Goal: Task Accomplishment & Management: Complete application form

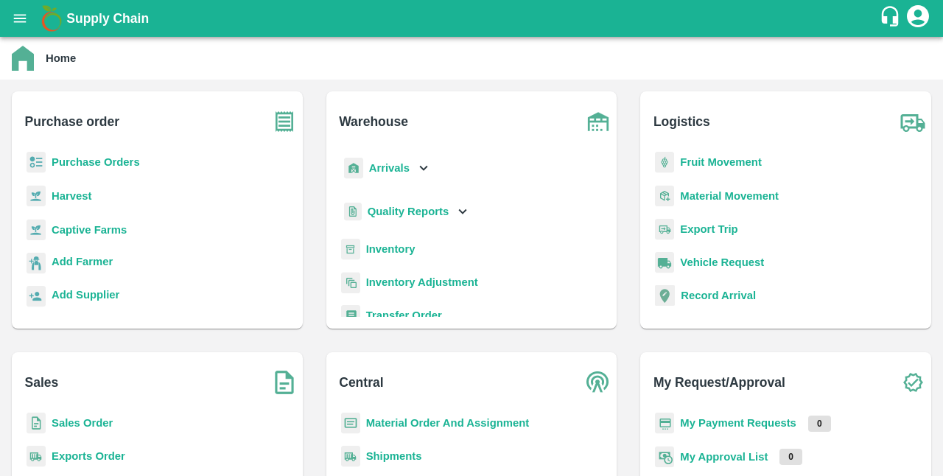
click at [102, 425] on b "Sales Order" at bounding box center [82, 423] width 61 height 12
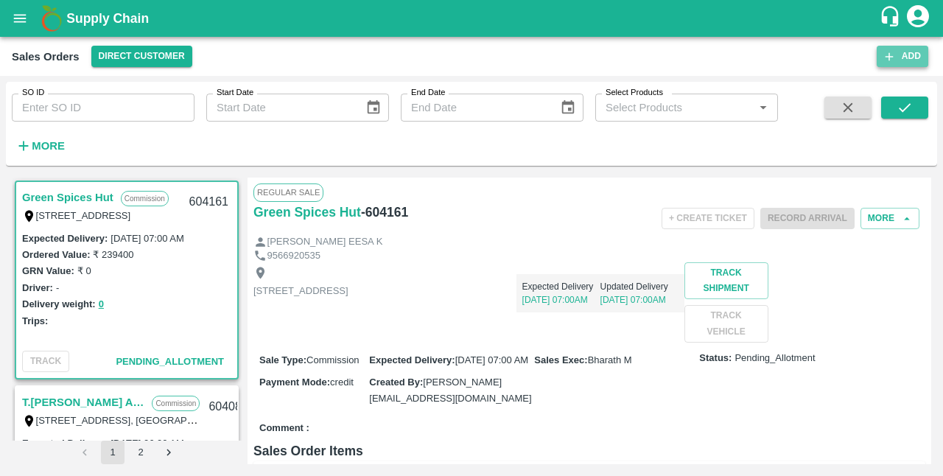
click at [902, 58] on button "Add" at bounding box center [903, 56] width 52 height 21
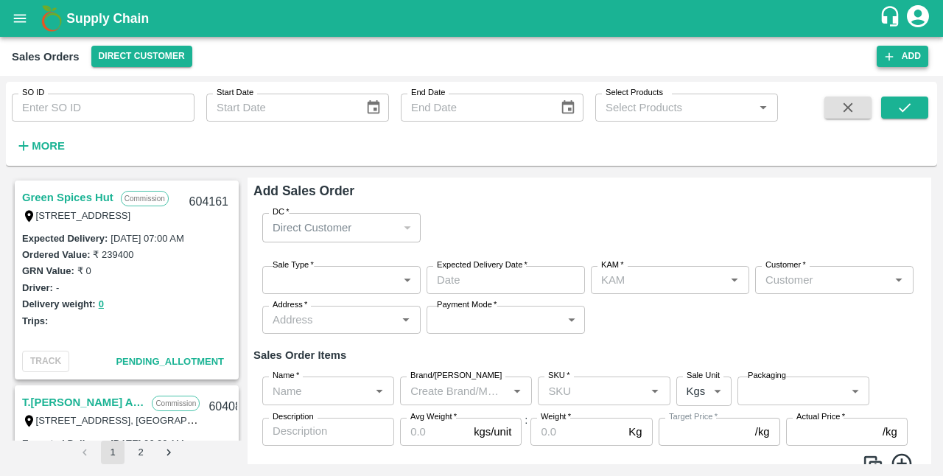
type input "S K VISWA TEJA"
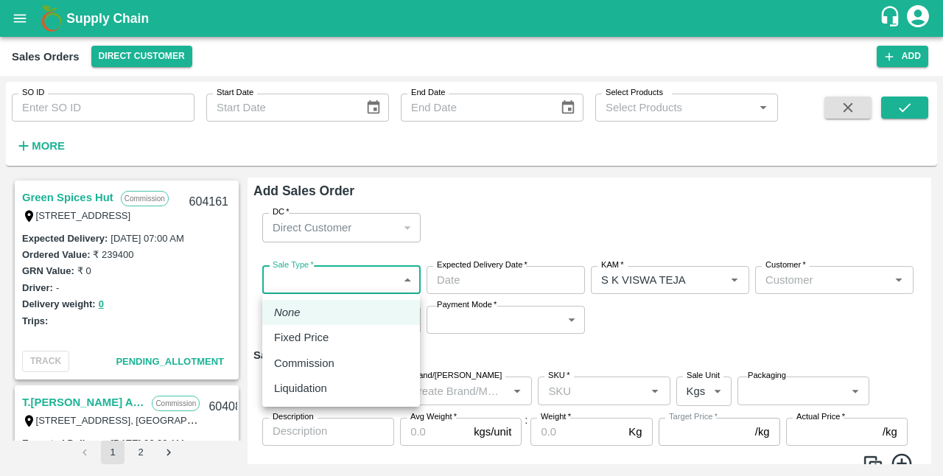
click at [325, 286] on body "Supply Chain Sales Orders Direct Customer Add SO ID SO ID Start Date Start Date…" at bounding box center [471, 238] width 943 height 476
click at [310, 335] on p "Fixed Price" at bounding box center [301, 337] width 55 height 16
type input "1"
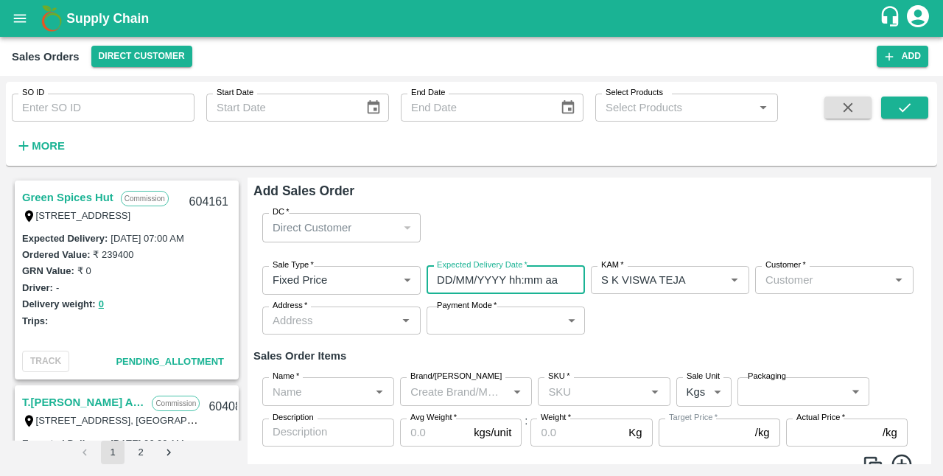
type input "DD/MM/YYYY hh:mm aa"
click at [458, 287] on input "DD/MM/YYYY hh:mm aa" at bounding box center [501, 280] width 148 height 28
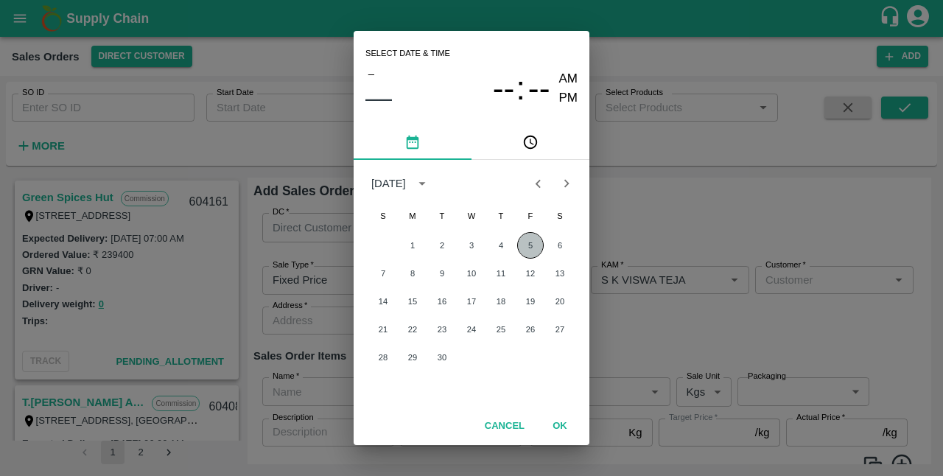
click at [530, 246] on button "5" at bounding box center [530, 245] width 27 height 27
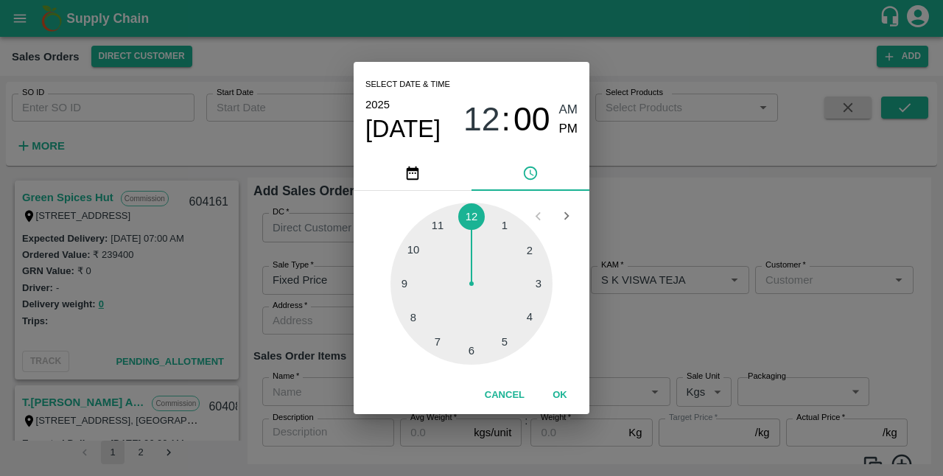
click at [416, 250] on div at bounding box center [472, 284] width 162 height 162
click at [475, 221] on div at bounding box center [472, 284] width 162 height 162
click at [565, 133] on span "PM" at bounding box center [568, 129] width 19 height 20
type input "[DATE] 10:00 PM"
click at [563, 394] on button "OK" at bounding box center [560, 396] width 47 height 26
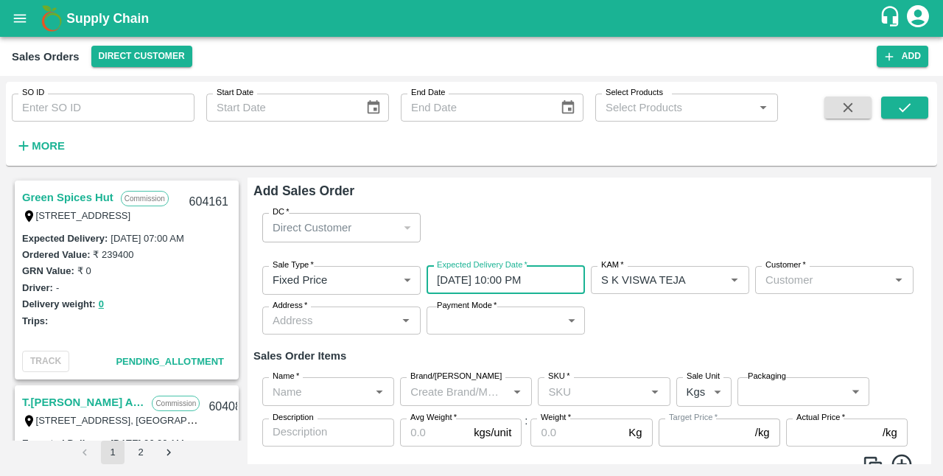
click at [795, 279] on input "Customer   *" at bounding box center [822, 279] width 125 height 19
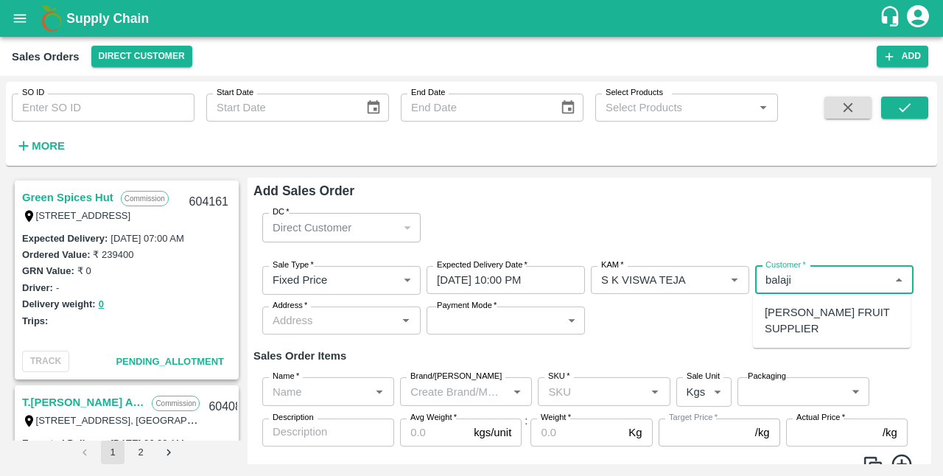
click at [815, 324] on p "[PERSON_NAME] FRUIT SUPPLIER" at bounding box center [832, 320] width 134 height 33
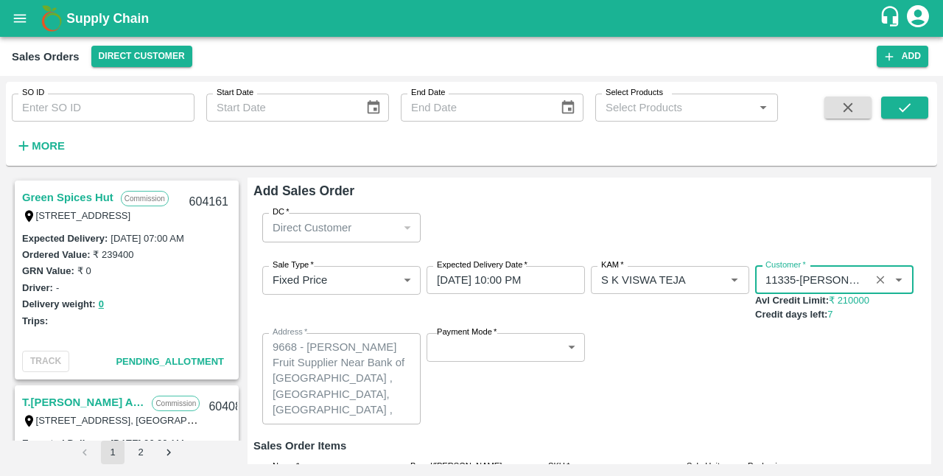
type input "11335-[PERSON_NAME] FRUIT SUPPLIER"
click at [544, 354] on body "Supply Chain Sales Orders Direct Customer Add SO ID SO ID Start Date Start Date…" at bounding box center [471, 238] width 943 height 476
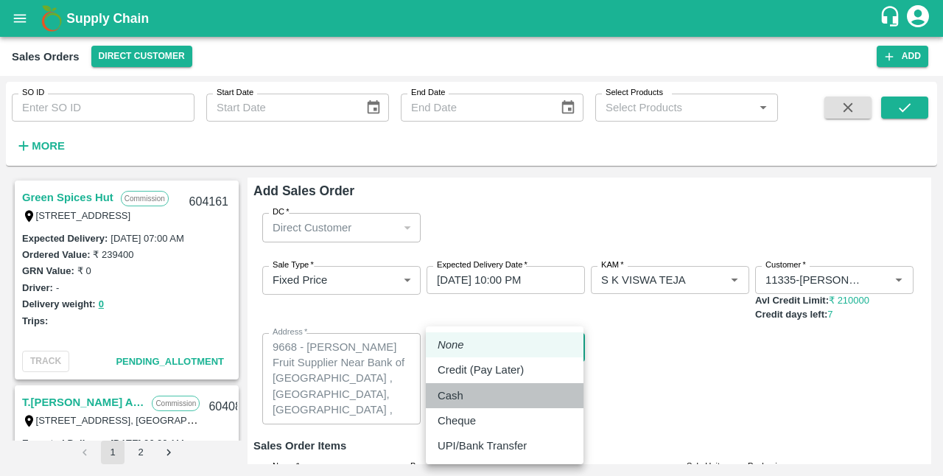
click at [517, 383] on li "Cash" at bounding box center [505, 395] width 158 height 25
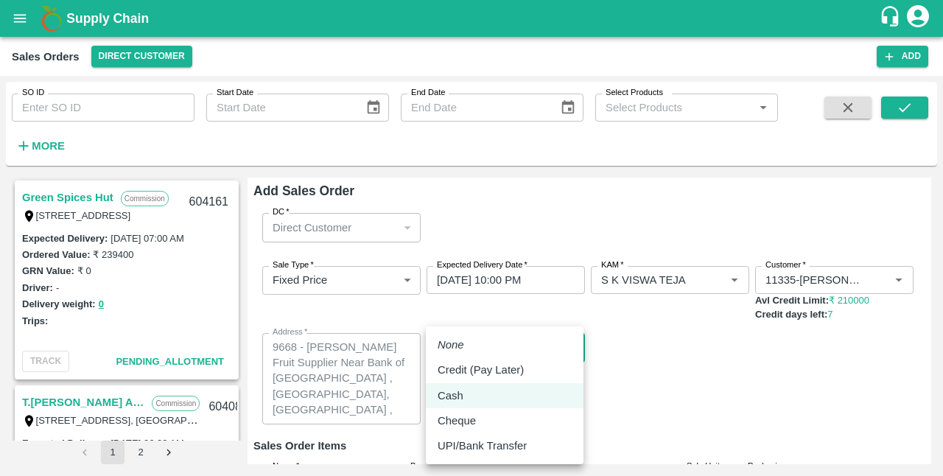
click at [517, 354] on body "Supply Chain Sales Orders Direct Customer Add SO ID SO ID Start Date Start Date…" at bounding box center [471, 238] width 943 height 476
click at [507, 369] on p "Credit (Pay Later)" at bounding box center [481, 370] width 86 height 16
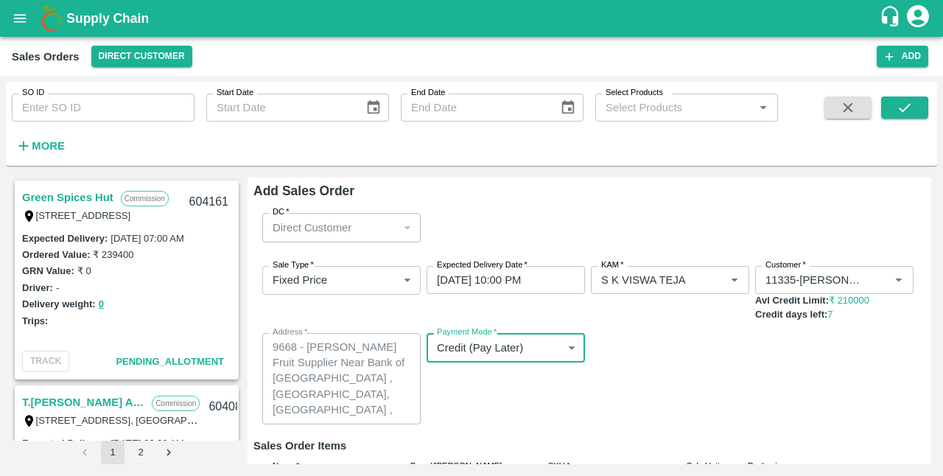
type input "credit"
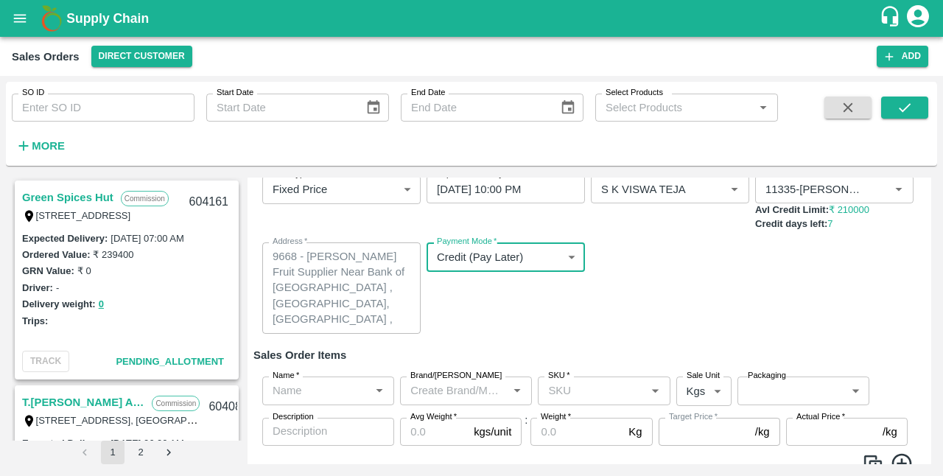
scroll to position [149, 0]
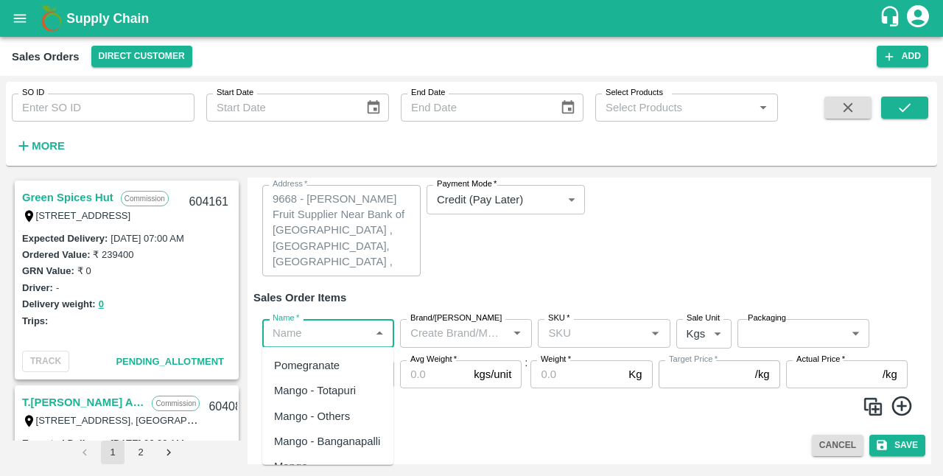
click at [355, 338] on input "Name   *" at bounding box center [316, 333] width 99 height 19
type input "b"
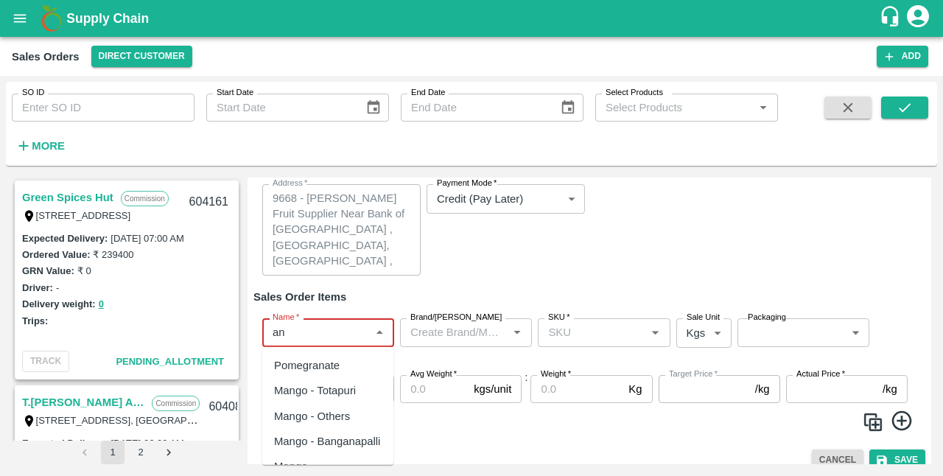
type input "a"
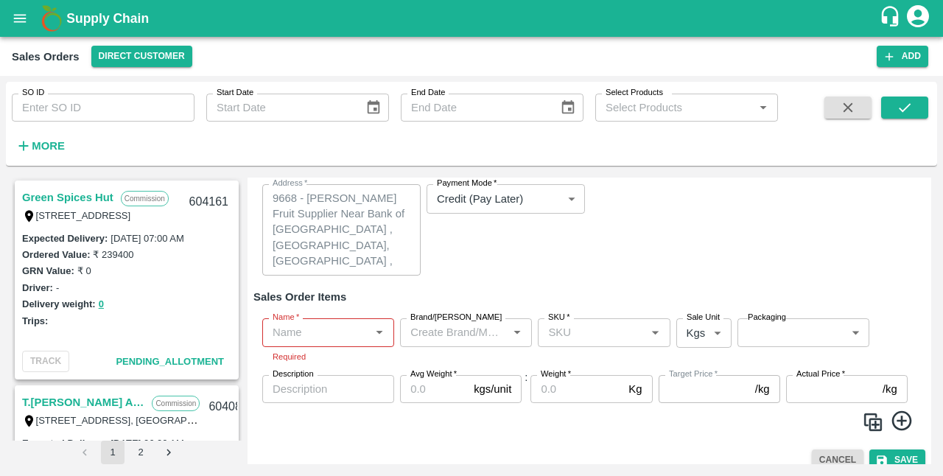
click at [502, 282] on div "Sale Type   * Fixed Price 1 Sale Type Expected Delivery Date   * 05/09/2025 10:…" at bounding box center [590, 196] width 672 height 183
click at [604, 332] on input "SKU   *" at bounding box center [591, 332] width 99 height 19
click at [476, 326] on input "Brand/[PERSON_NAME]" at bounding box center [454, 332] width 99 height 19
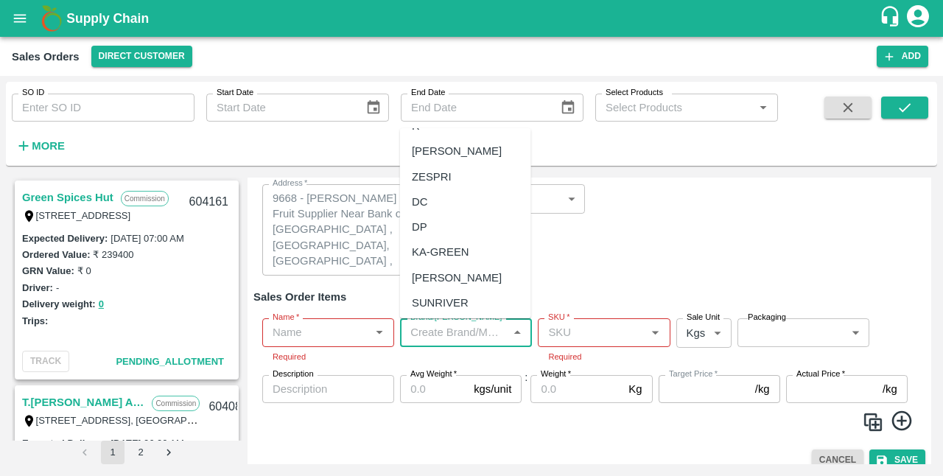
scroll to position [4412, 0]
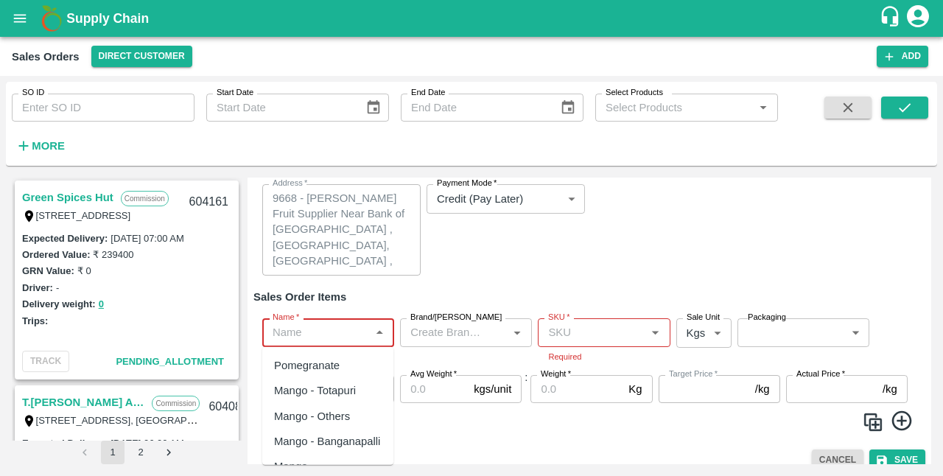
click at [341, 332] on input "Name   *" at bounding box center [316, 332] width 99 height 19
type input "b"
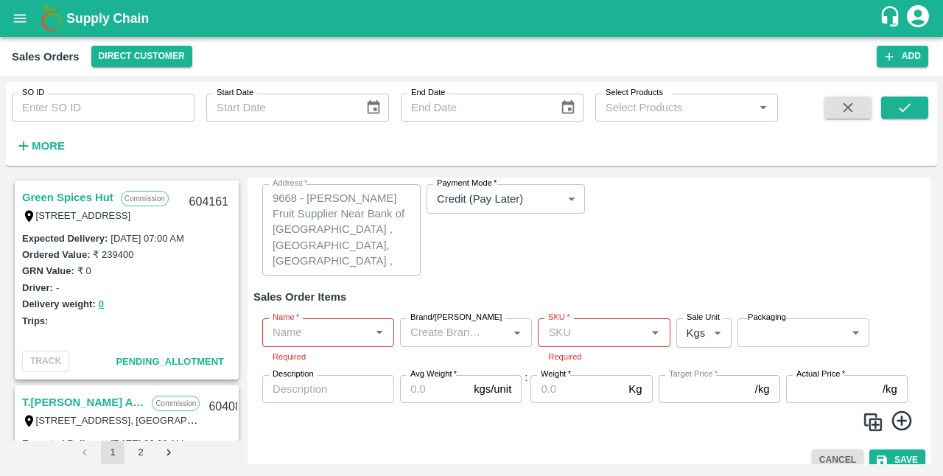
click at [523, 278] on div "Sale Type   * Fixed Price 1 Sale Type Expected Delivery Date   * 05/09/2025 10:…" at bounding box center [590, 196] width 672 height 183
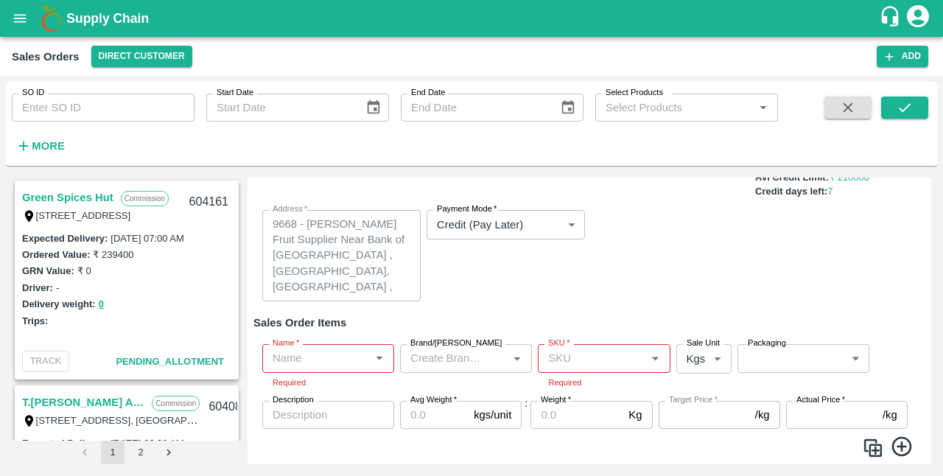
scroll to position [127, 0]
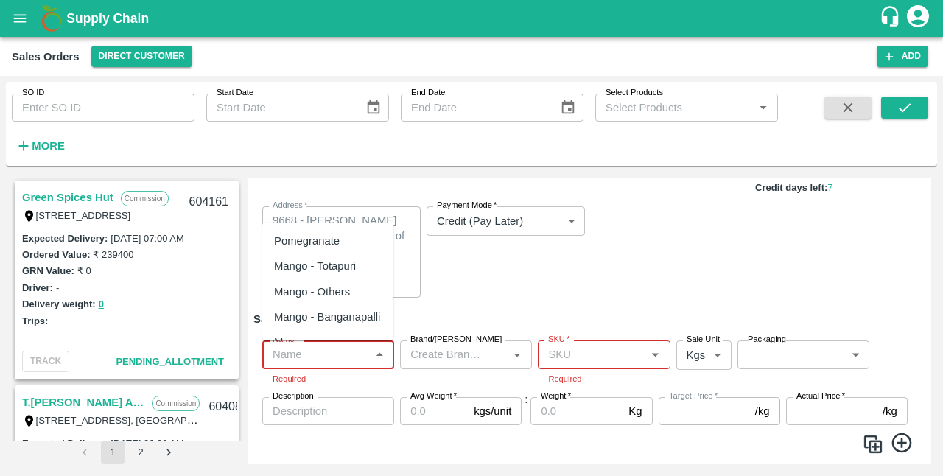
click at [324, 352] on input "Name   *" at bounding box center [316, 354] width 99 height 19
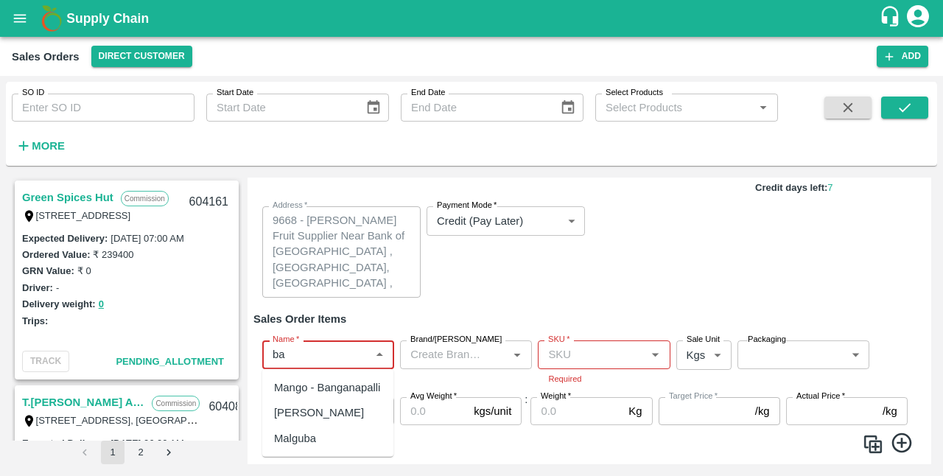
type input "b"
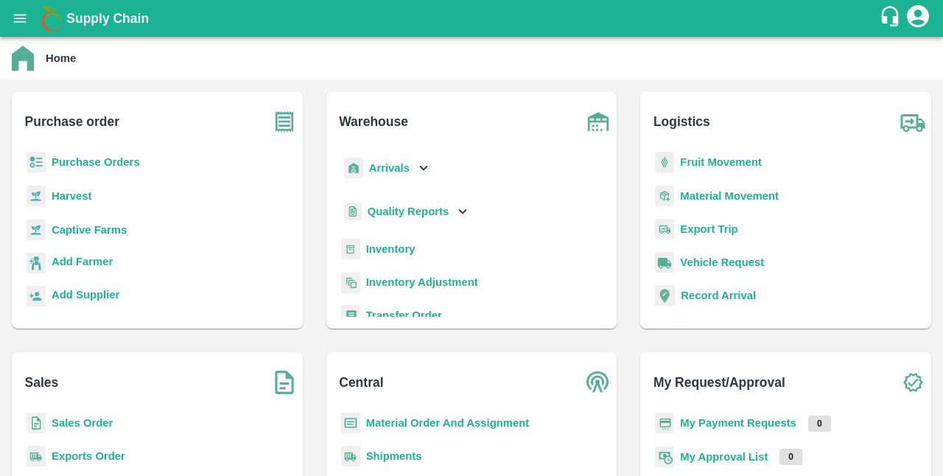
scroll to position [125, 0]
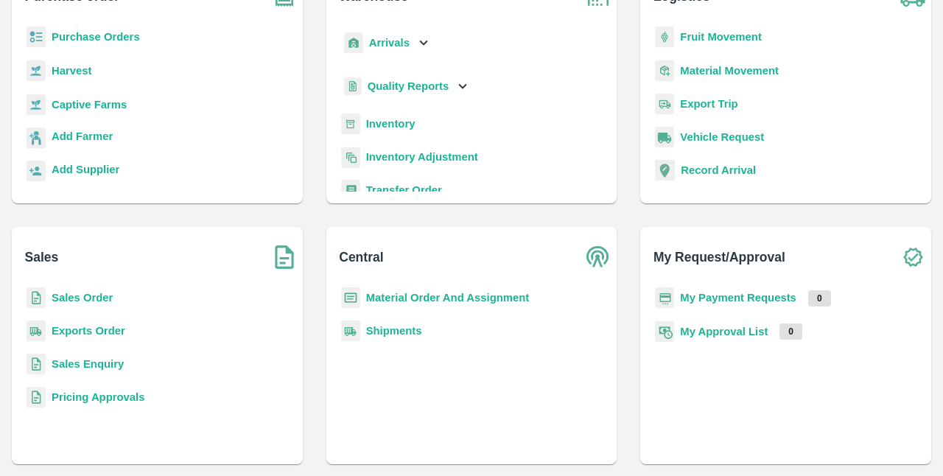
click at [74, 299] on b "Sales Order" at bounding box center [82, 298] width 61 height 12
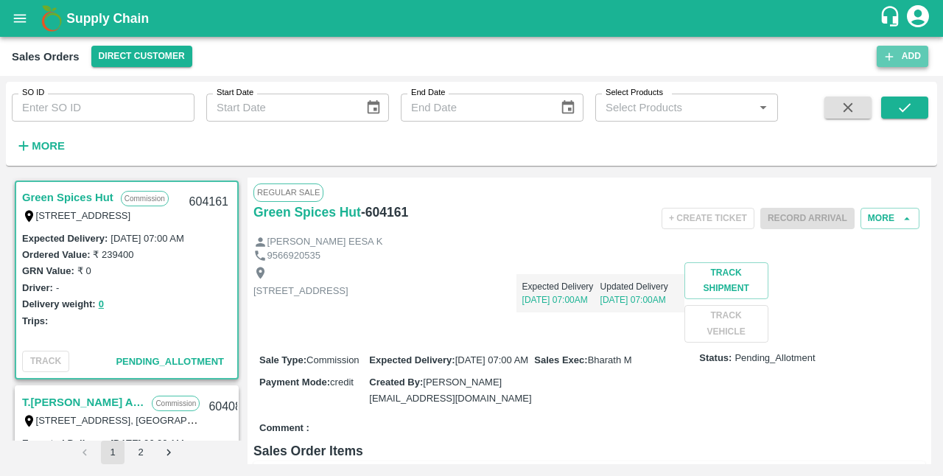
click at [900, 60] on button "Add" at bounding box center [903, 56] width 52 height 21
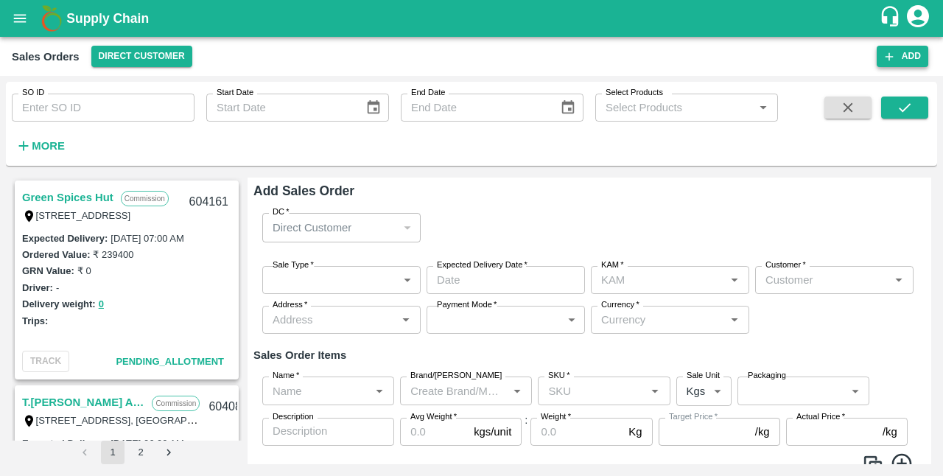
type input "S K VISWA TEJA"
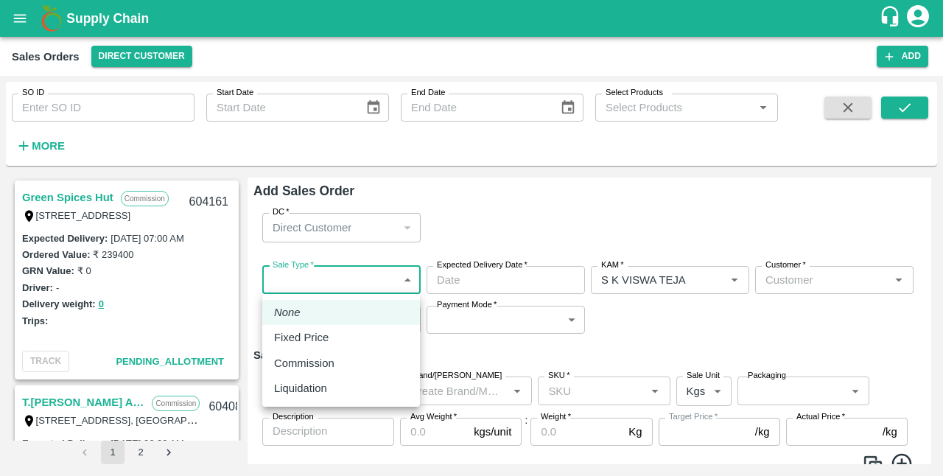
click at [406, 286] on body "Supply Chain Sales Orders Direct Customer Add SO ID SO ID Start Date Start Date…" at bounding box center [471, 238] width 943 height 476
click at [357, 330] on div "Fixed Price" at bounding box center [341, 337] width 134 height 16
type input "1"
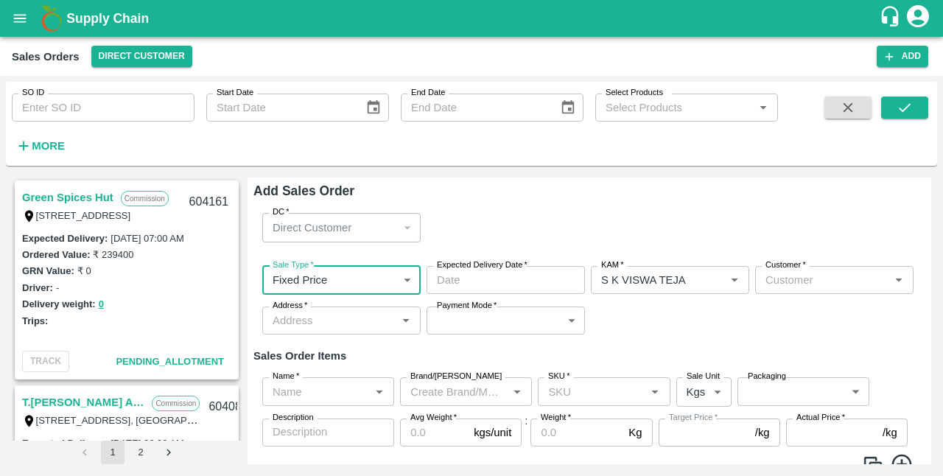
type input "DD/MM/YYYY hh:mm aa"
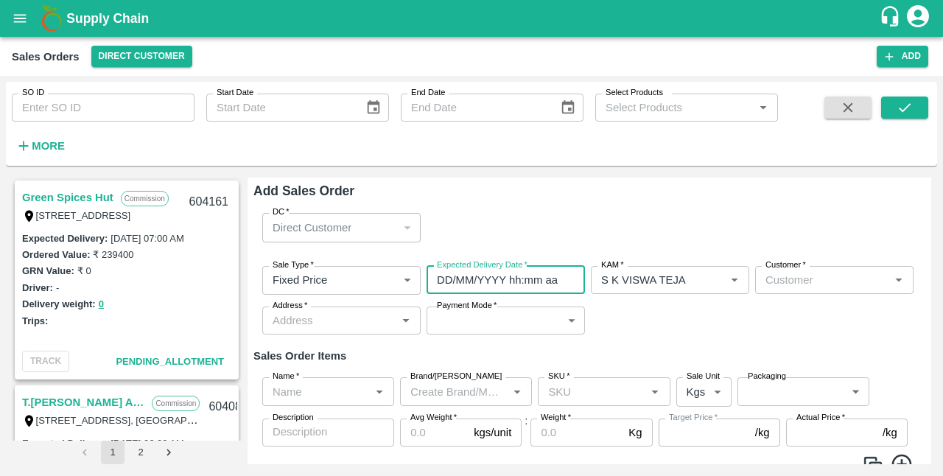
click at [479, 283] on input "DD/MM/YYYY hh:mm aa" at bounding box center [501, 280] width 148 height 28
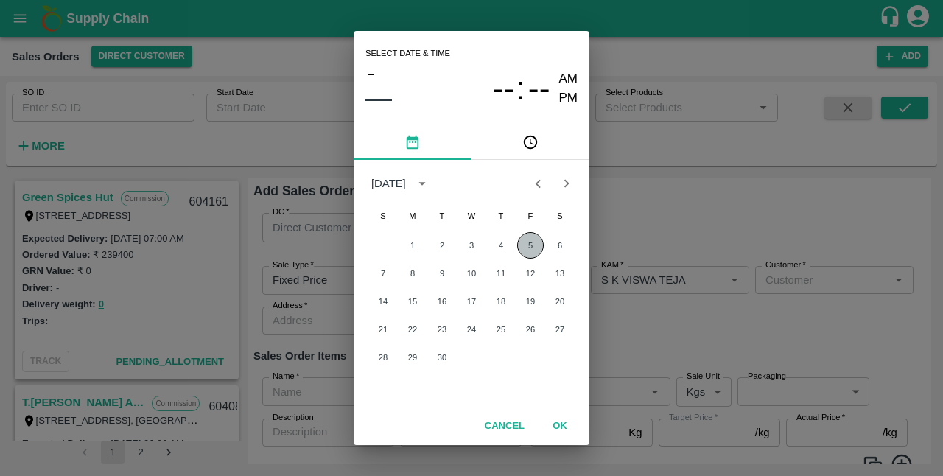
click at [528, 244] on button "5" at bounding box center [530, 245] width 27 height 27
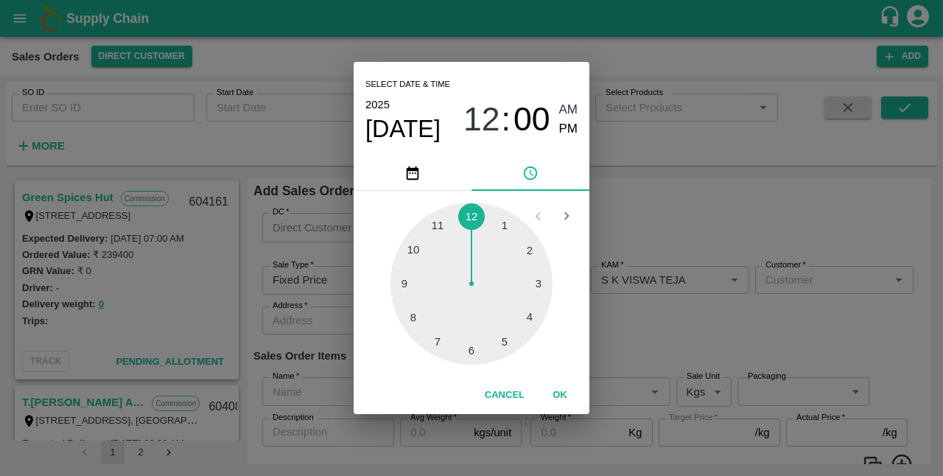
click at [413, 252] on div at bounding box center [472, 284] width 162 height 162
click at [572, 130] on span "PM" at bounding box center [568, 129] width 19 height 20
type input "[DATE] 10:00 PM"
click at [562, 394] on button "OK" at bounding box center [560, 396] width 47 height 26
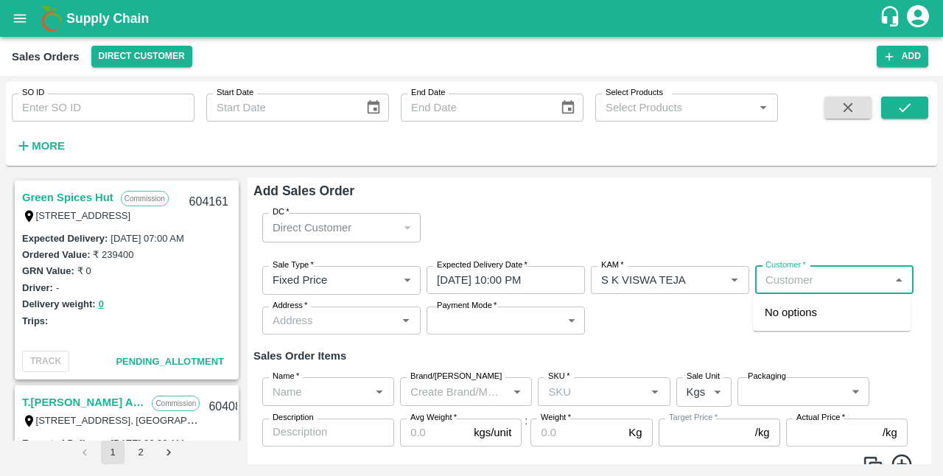
click at [823, 276] on input "Customer   *" at bounding box center [822, 279] width 125 height 19
click at [811, 324] on p "[PERSON_NAME] FRUIT SUPPLIER" at bounding box center [832, 320] width 134 height 33
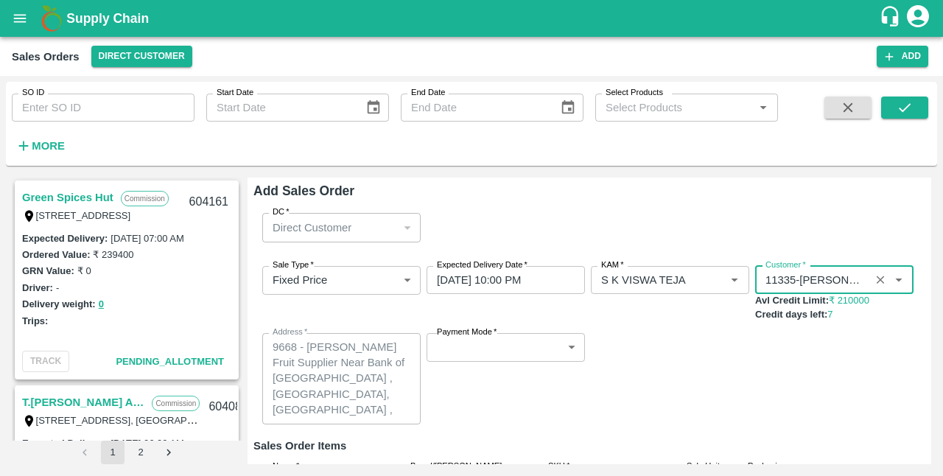
type input "11335-[PERSON_NAME] FRUIT SUPPLIER"
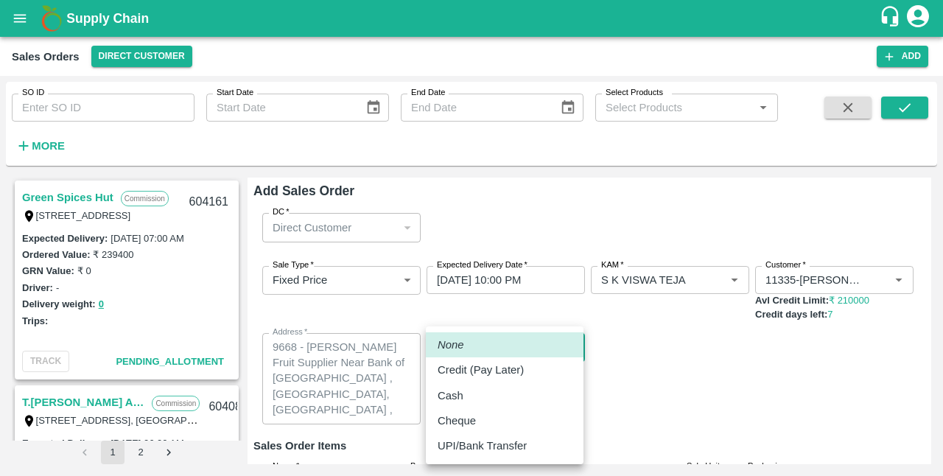
click at [506, 341] on body "Supply Chain Sales Orders Direct Customer Add SO ID SO ID Start Date Start Date…" at bounding box center [471, 238] width 943 height 476
click at [502, 370] on p "Credit (Pay Later)" at bounding box center [481, 370] width 86 height 16
type input "credit"
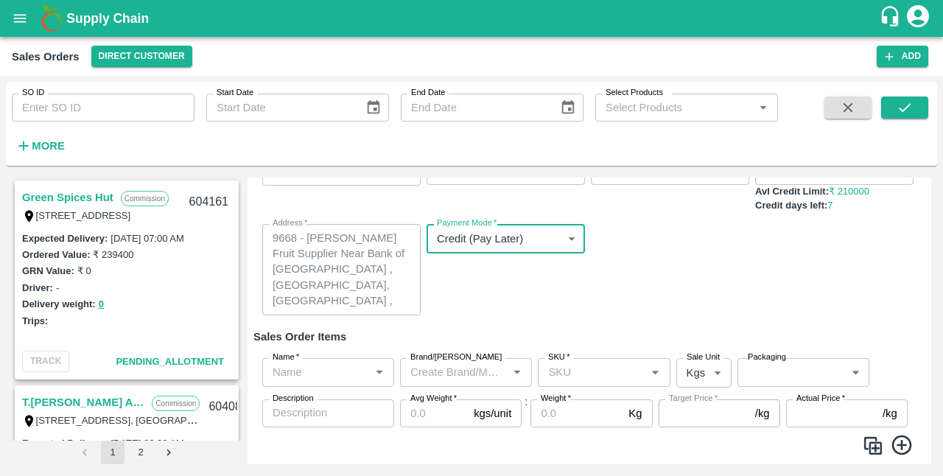
scroll to position [114, 0]
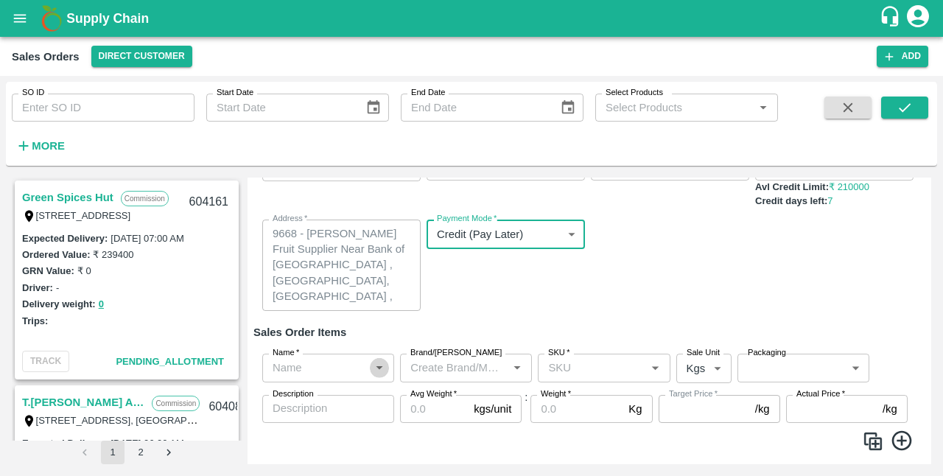
click at [377, 368] on icon "Open" at bounding box center [379, 369] width 7 height 4
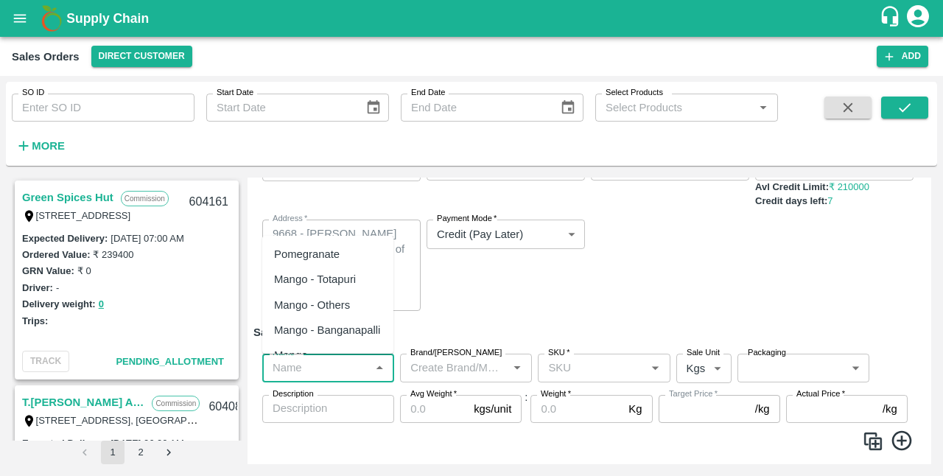
click at [340, 368] on input "Name   *" at bounding box center [316, 367] width 99 height 19
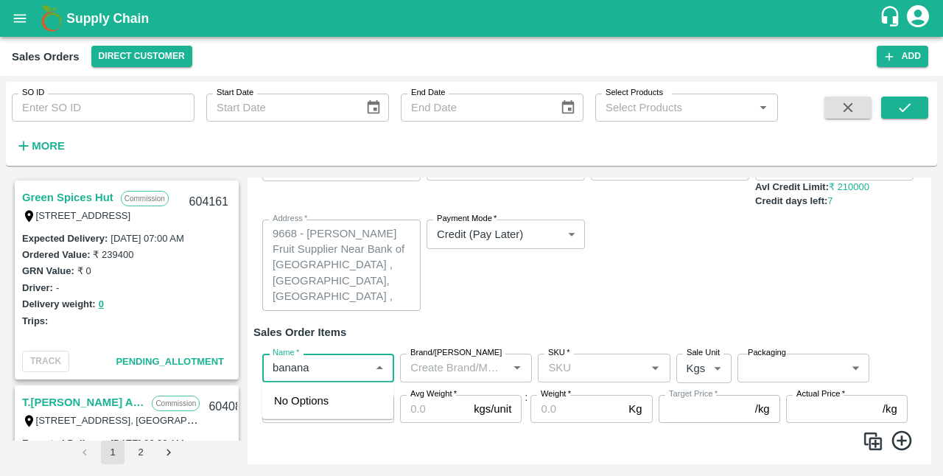
type input "banana"
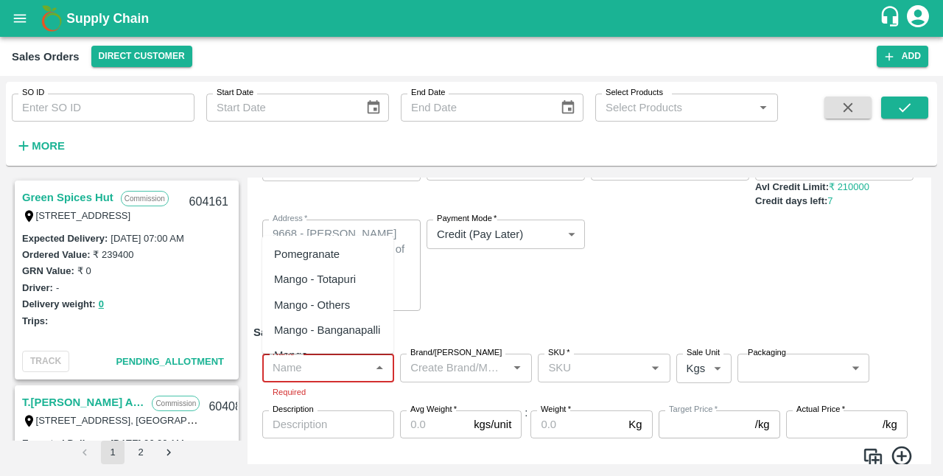
click at [329, 374] on input "Name   *" at bounding box center [316, 367] width 99 height 19
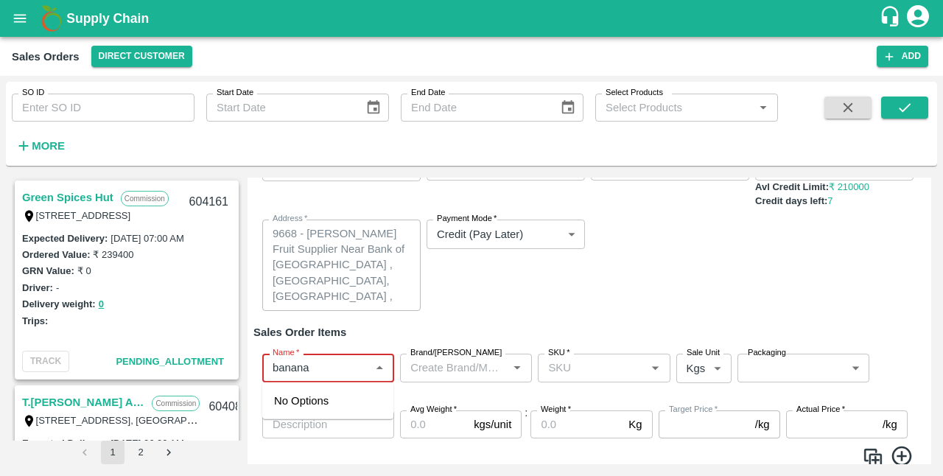
type input "banana"
